Goal: Task Accomplishment & Management: Manage account settings

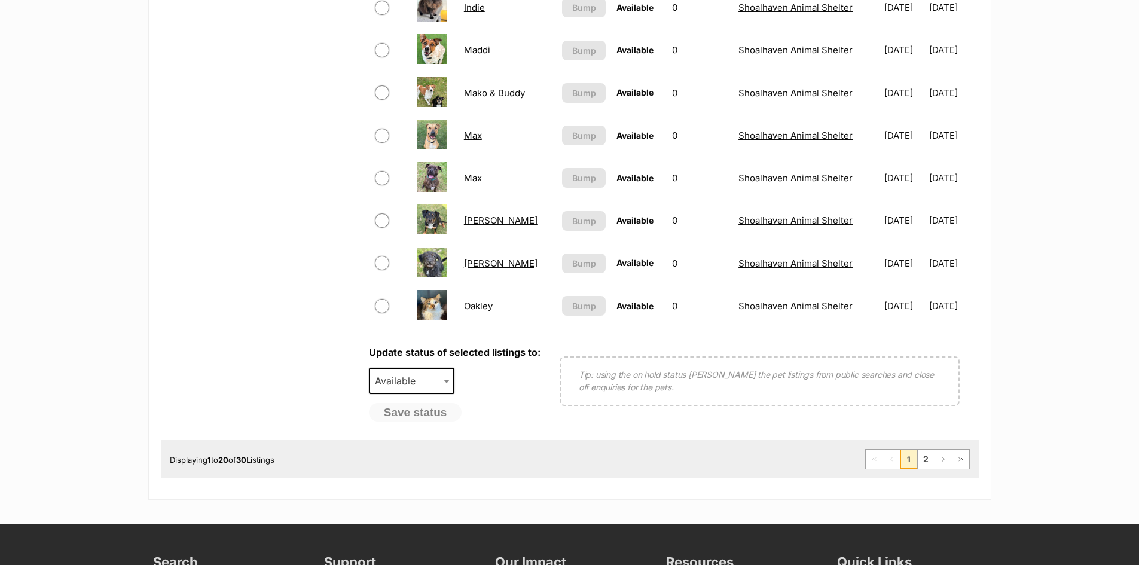
scroll to position [956, 0]
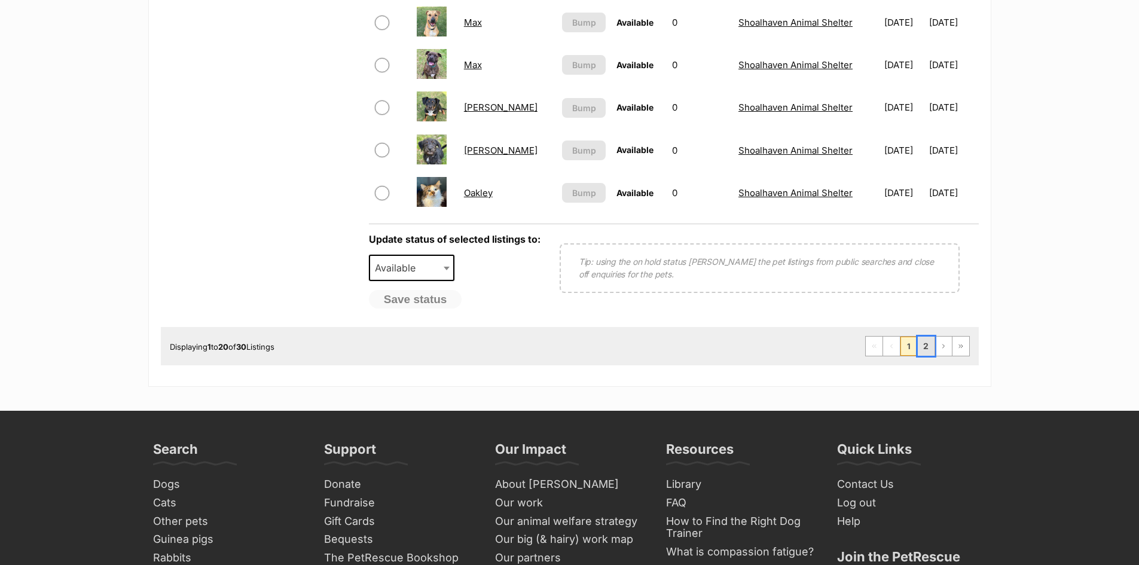
click at [925, 347] on link "2" at bounding box center [925, 345] width 17 height 19
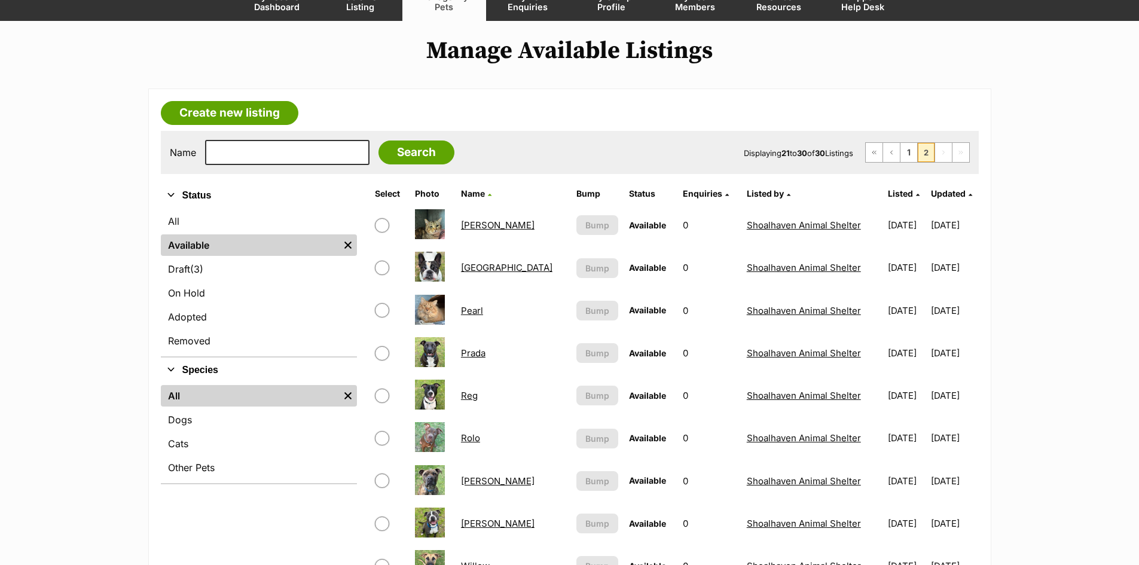
scroll to position [120, 0]
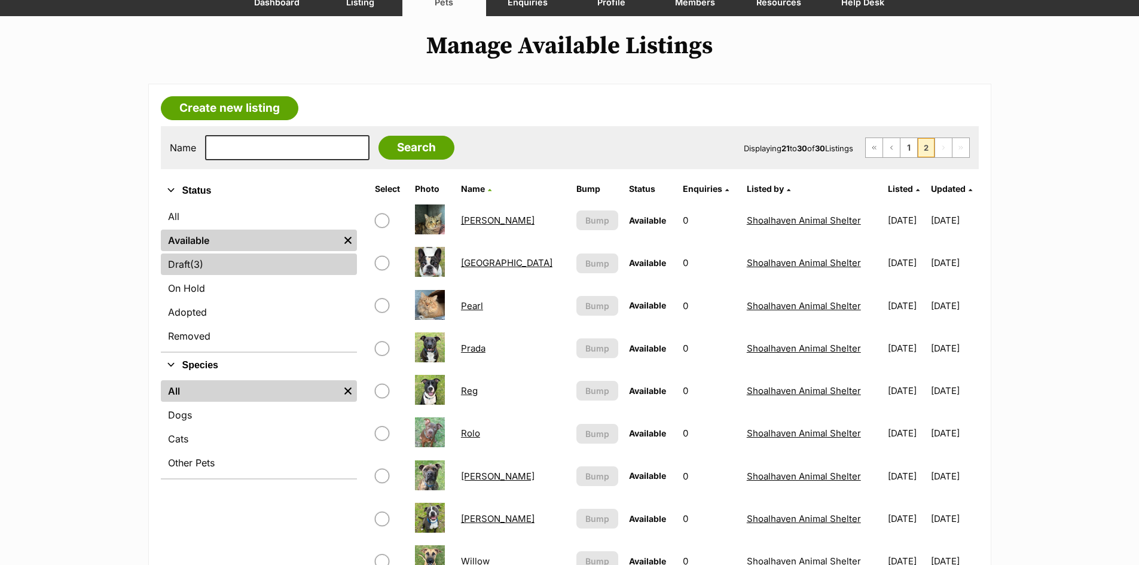
click at [198, 267] on span "(3)" at bounding box center [196, 264] width 13 height 14
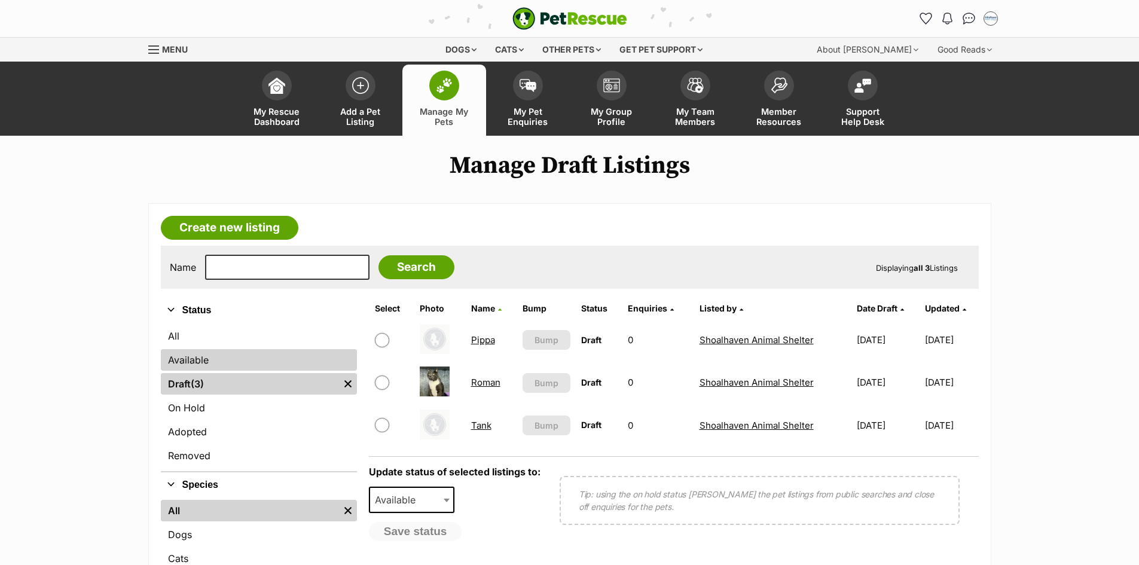
click at [189, 362] on link "Available" at bounding box center [259, 360] width 196 height 22
